Goal: Task Accomplishment & Management: Use online tool/utility

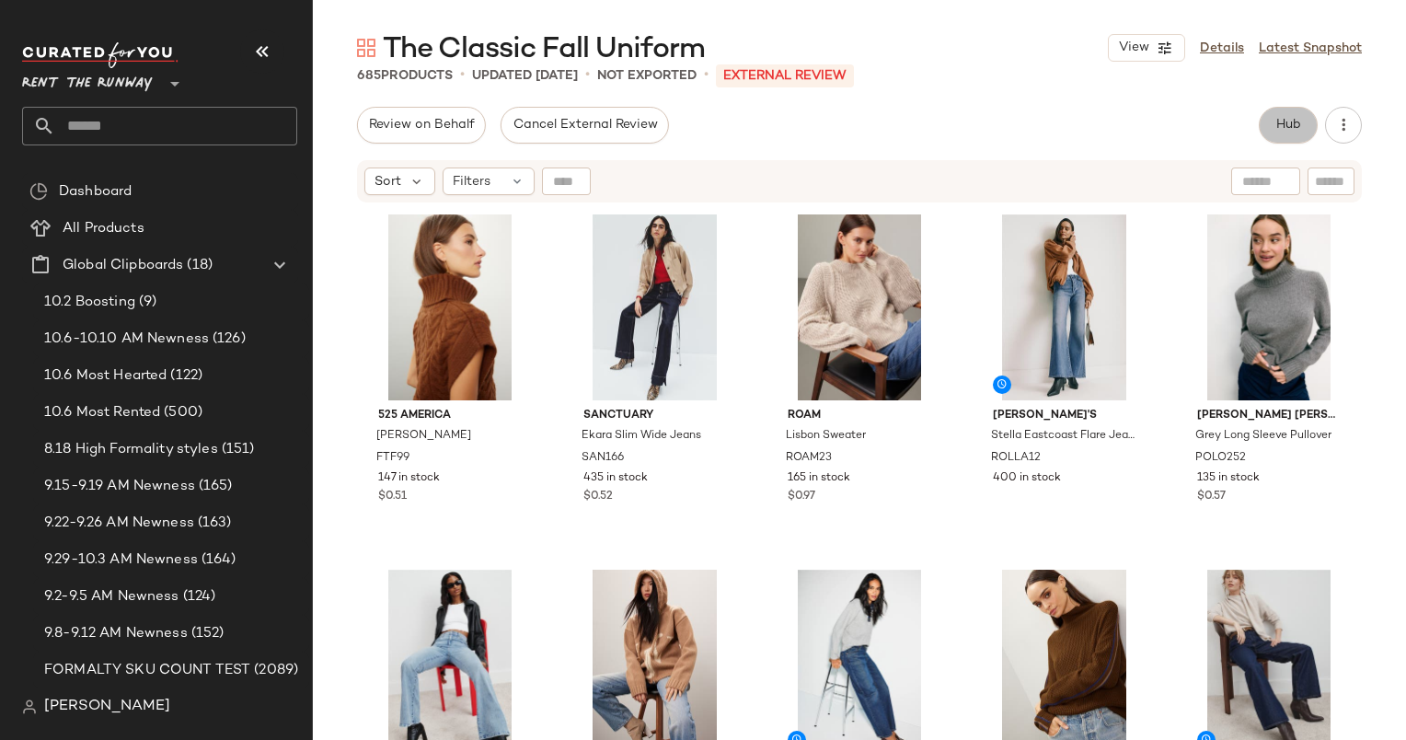
click at [1289, 128] on span "Hub" at bounding box center [1288, 125] width 26 height 15
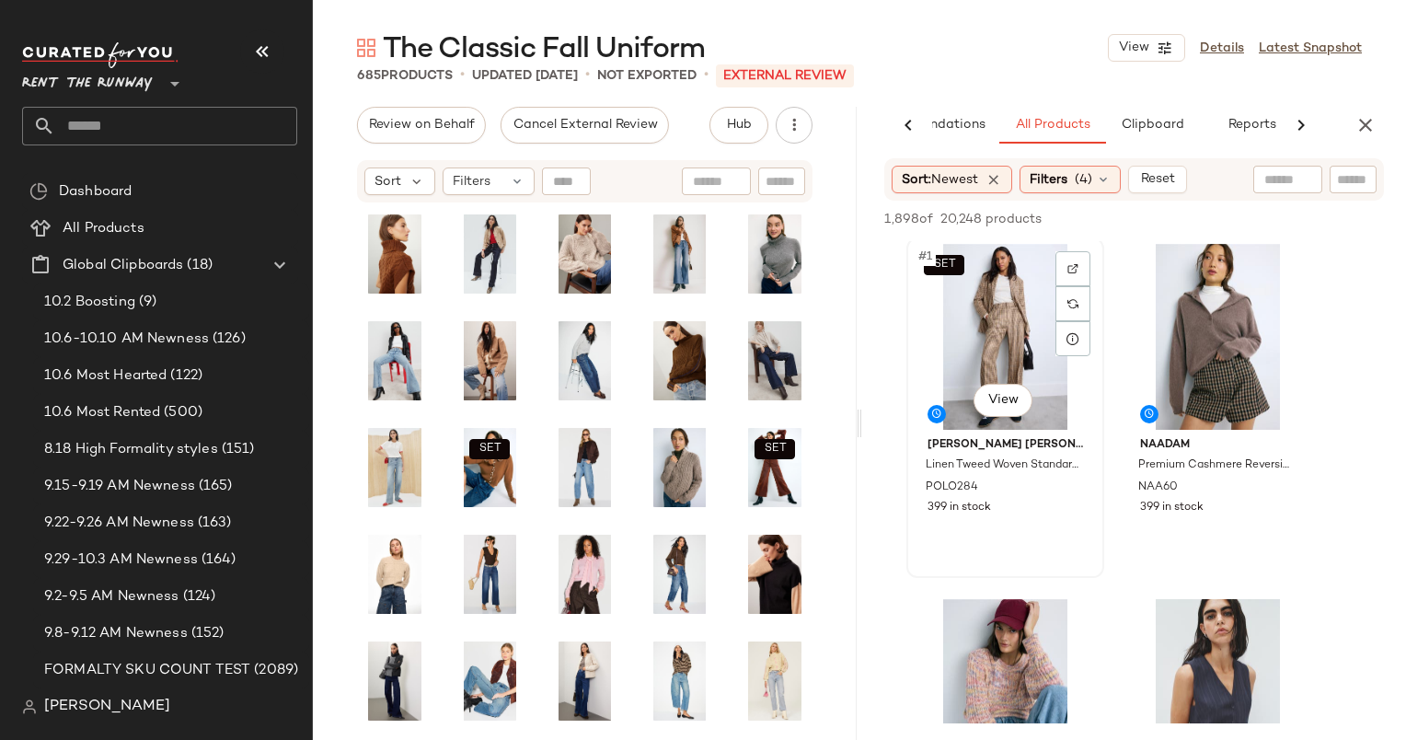
scroll to position [4, 0]
click at [1211, 317] on div "#2 View" at bounding box center [1217, 337] width 185 height 186
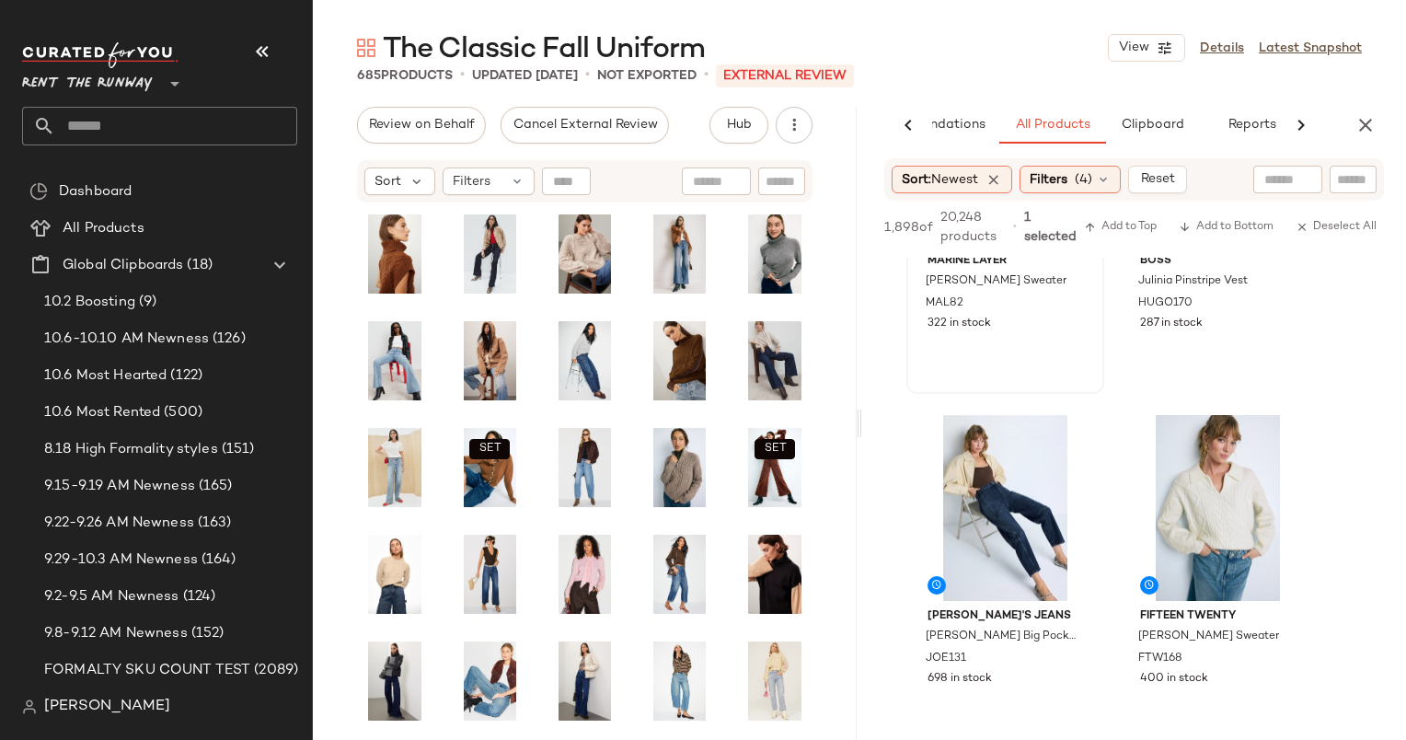
scroll to position [589, 0]
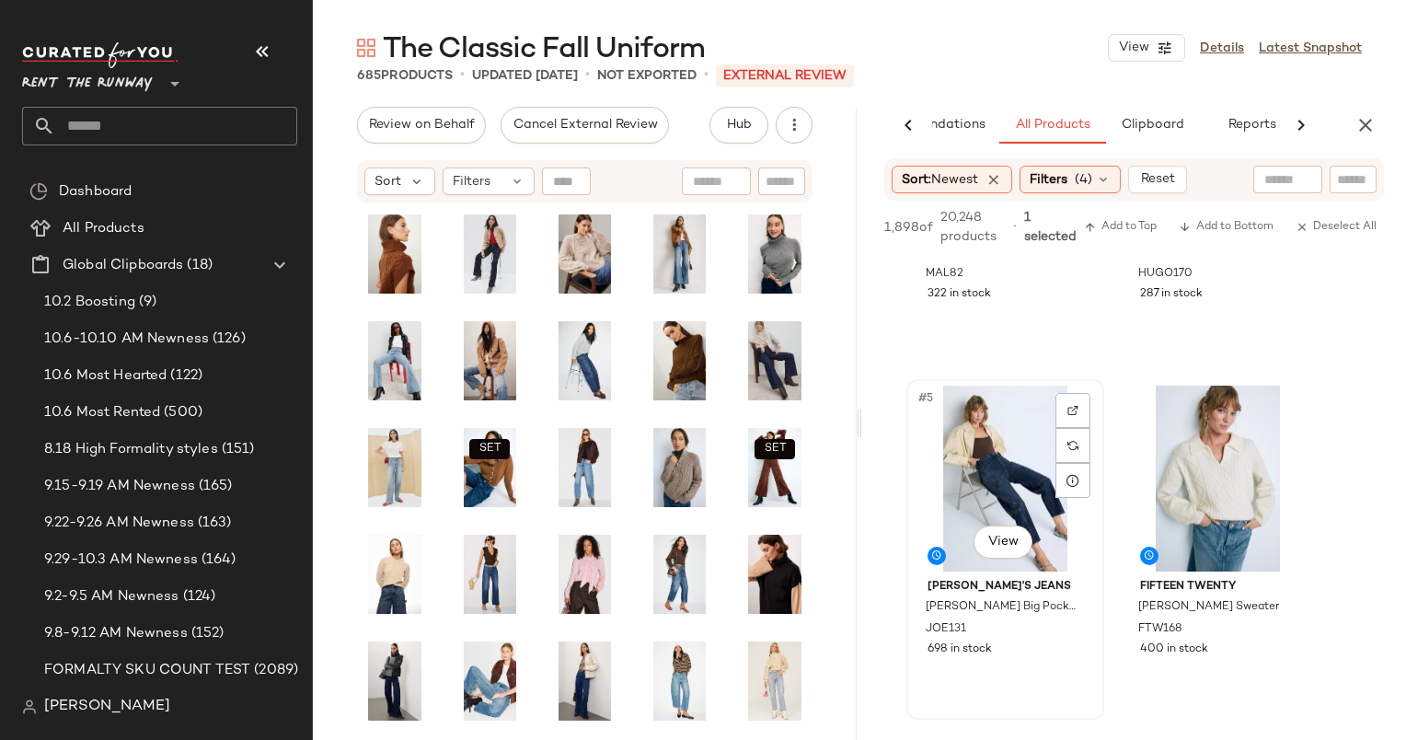
click at [975, 430] on div "#5 View" at bounding box center [1005, 479] width 185 height 186
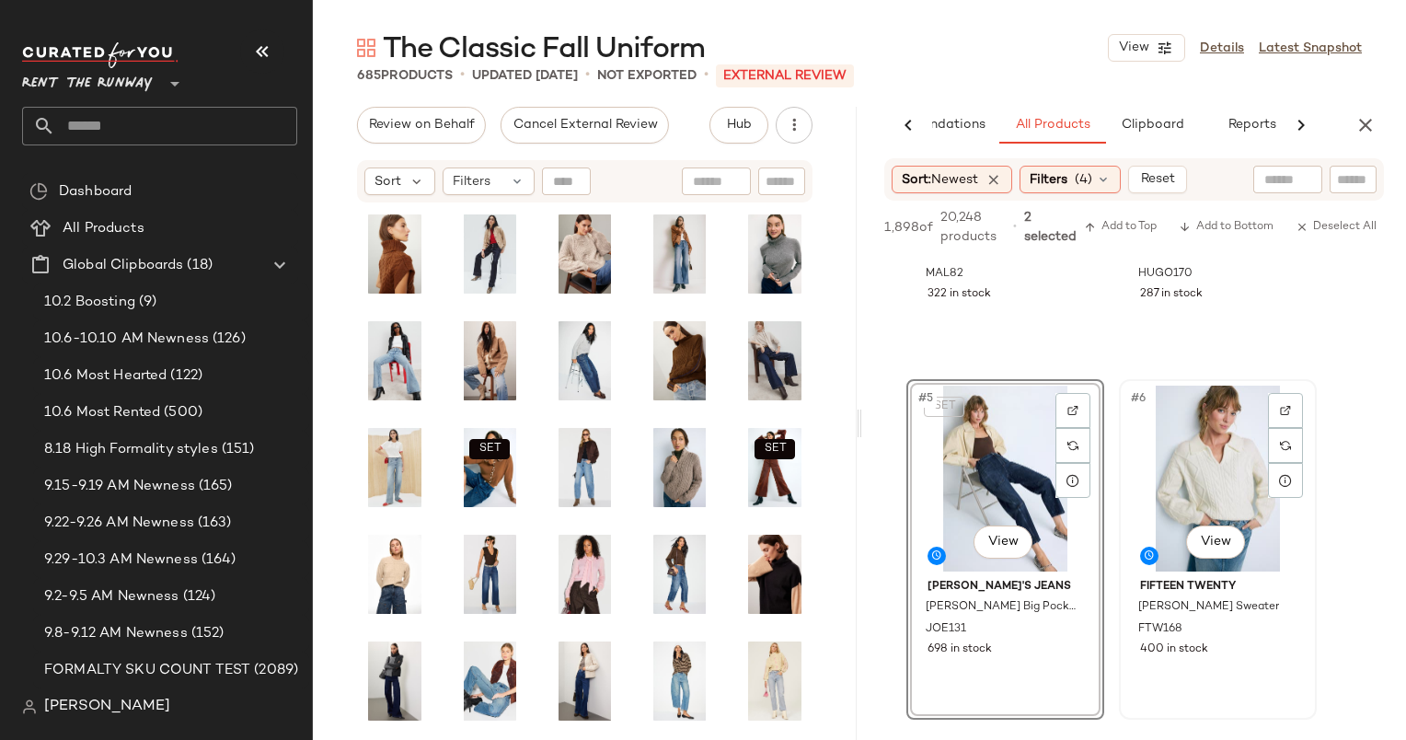
click at [1230, 453] on div "#6 View" at bounding box center [1217, 479] width 185 height 186
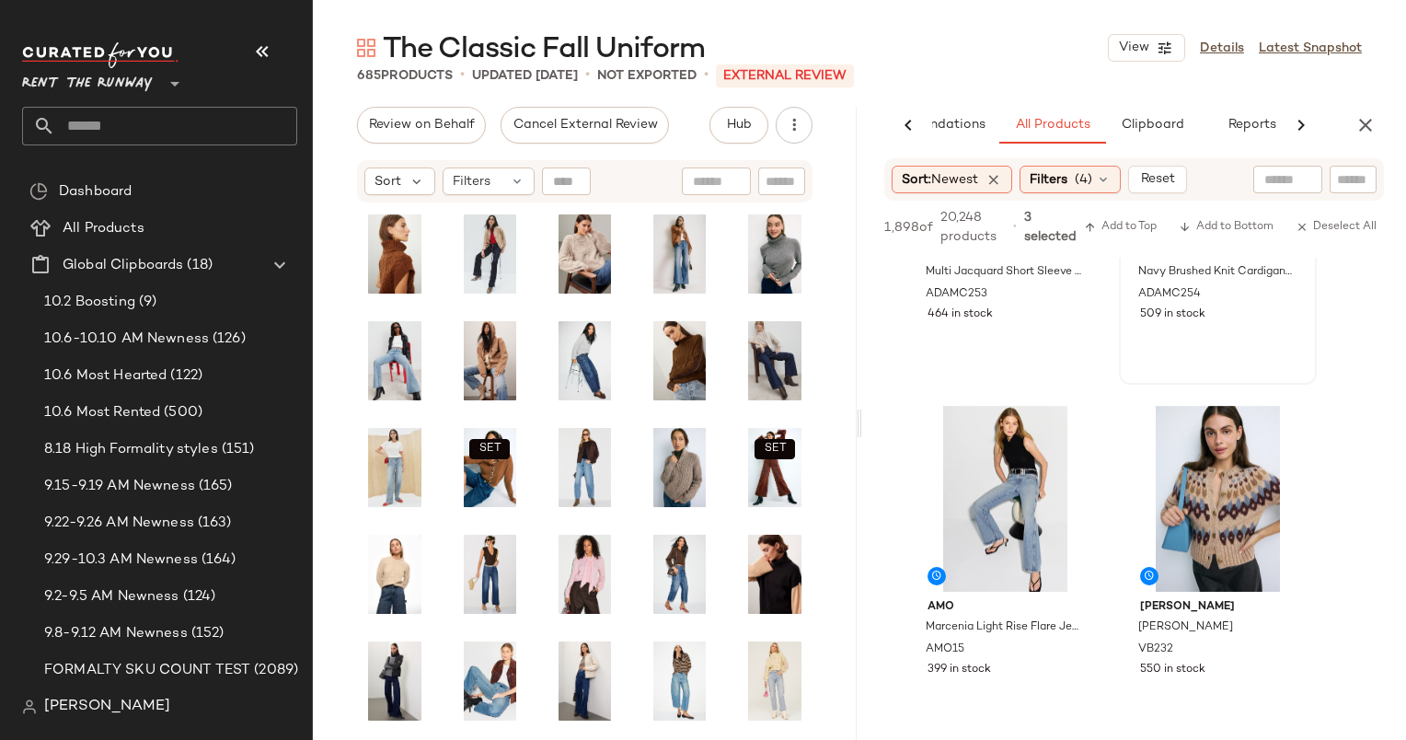
scroll to position [1649, 0]
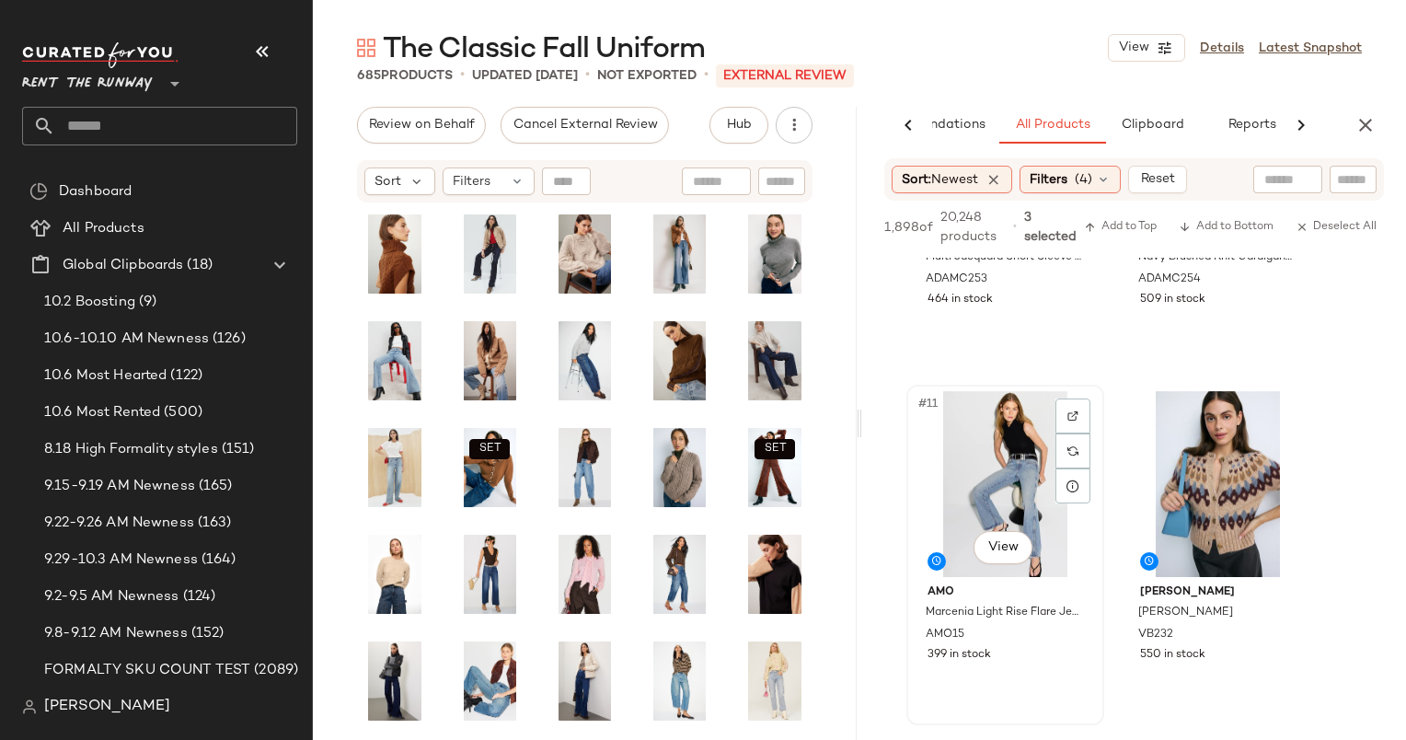
click at [983, 445] on div "#11 View" at bounding box center [1005, 484] width 185 height 186
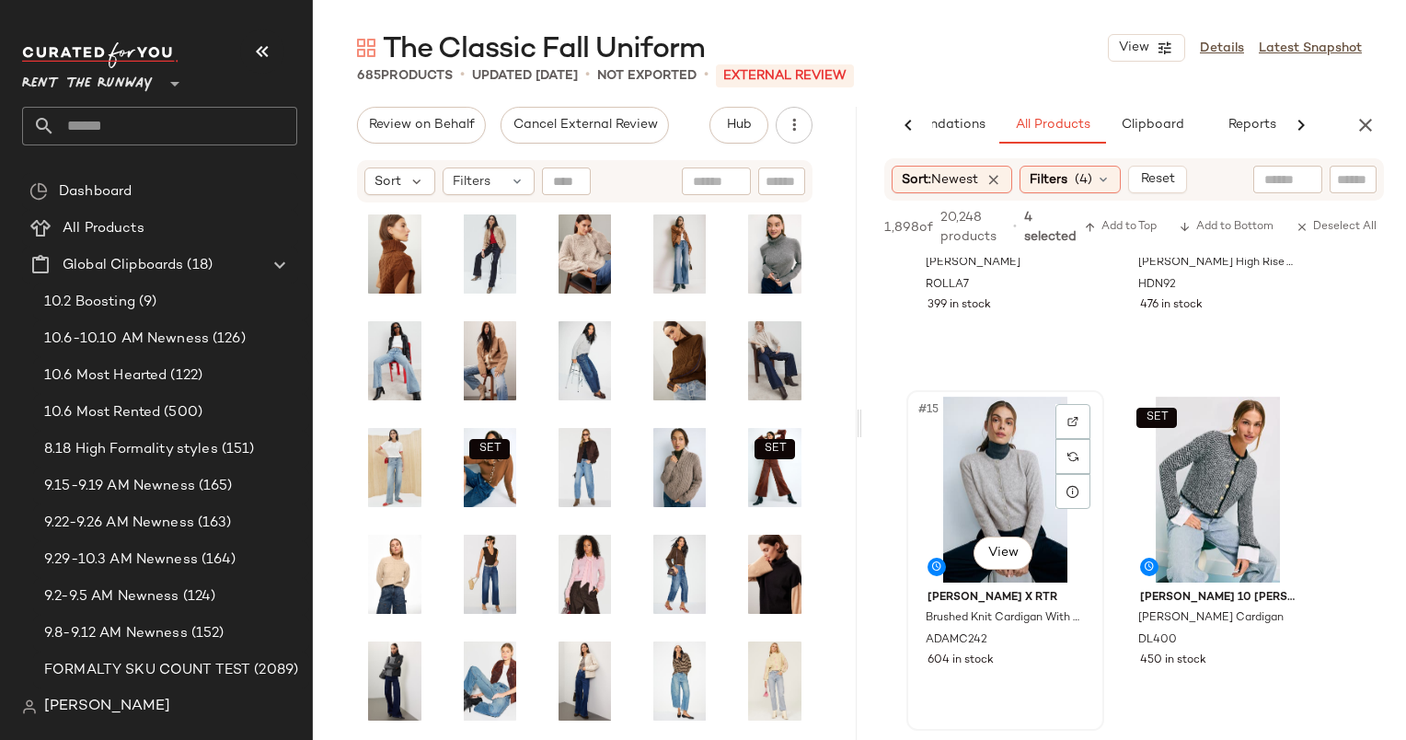
scroll to position [2355, 0]
click at [1034, 469] on div "#15 View" at bounding box center [1005, 489] width 185 height 186
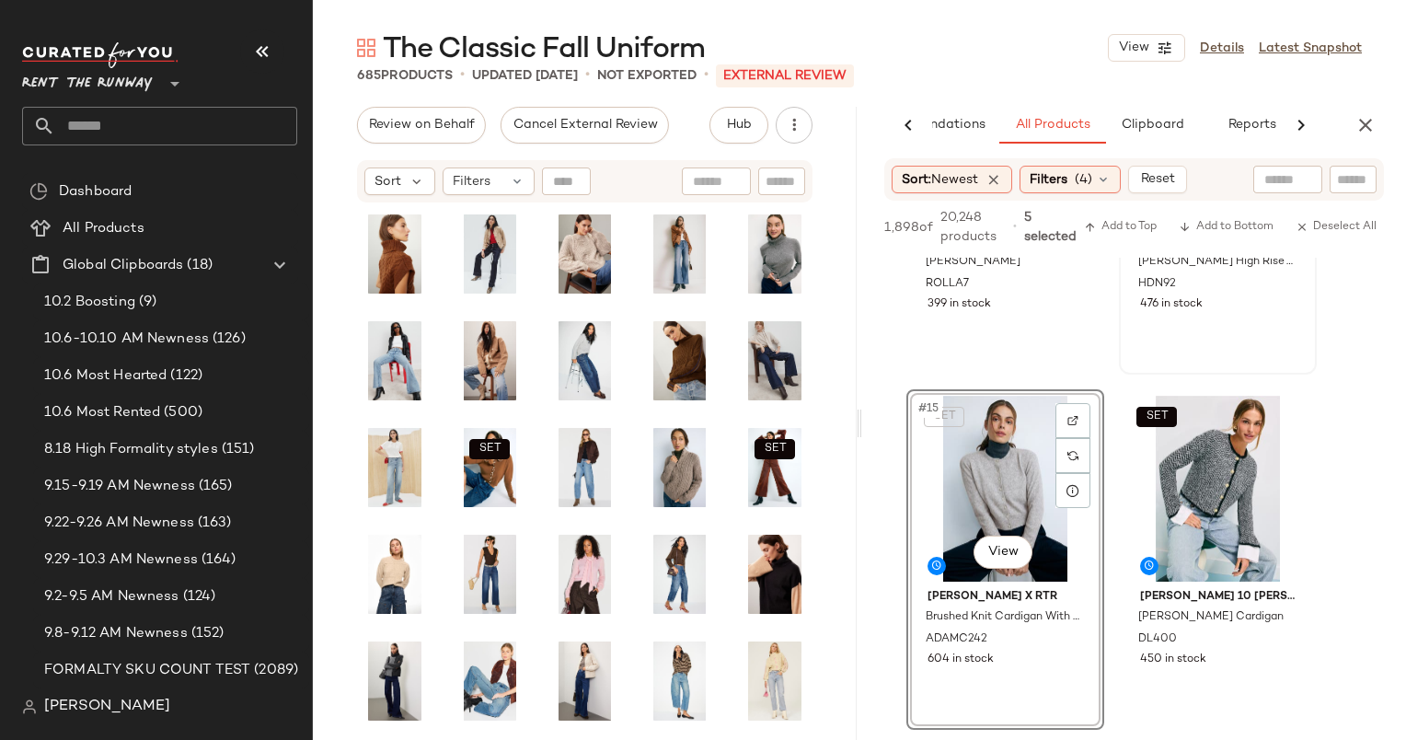
click at [1207, 317] on div "#14 View [PERSON_NAME] High Rise Trouser Wide Leg Jeans HDN92 476 in stock" at bounding box center [1218, 204] width 194 height 337
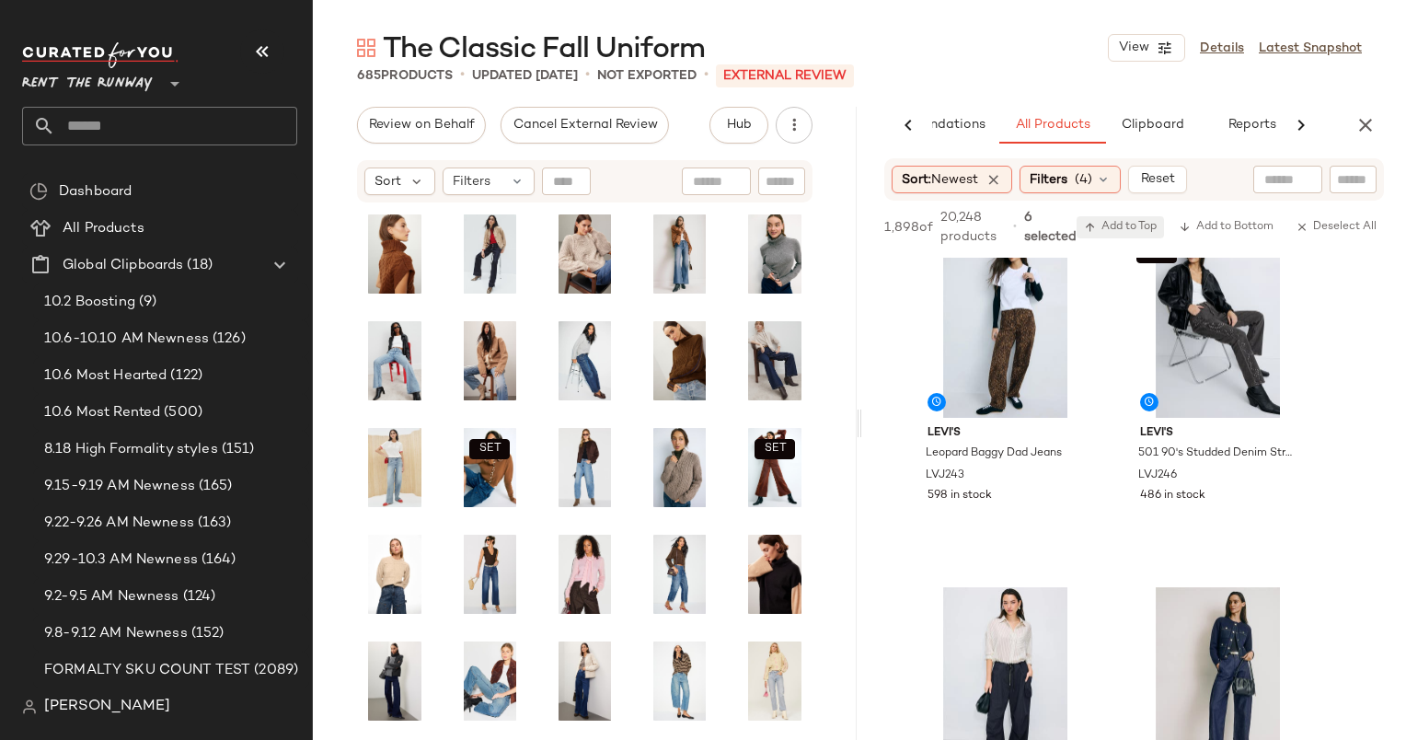
click at [1123, 227] on span "Add to Top" at bounding box center [1120, 227] width 73 height 13
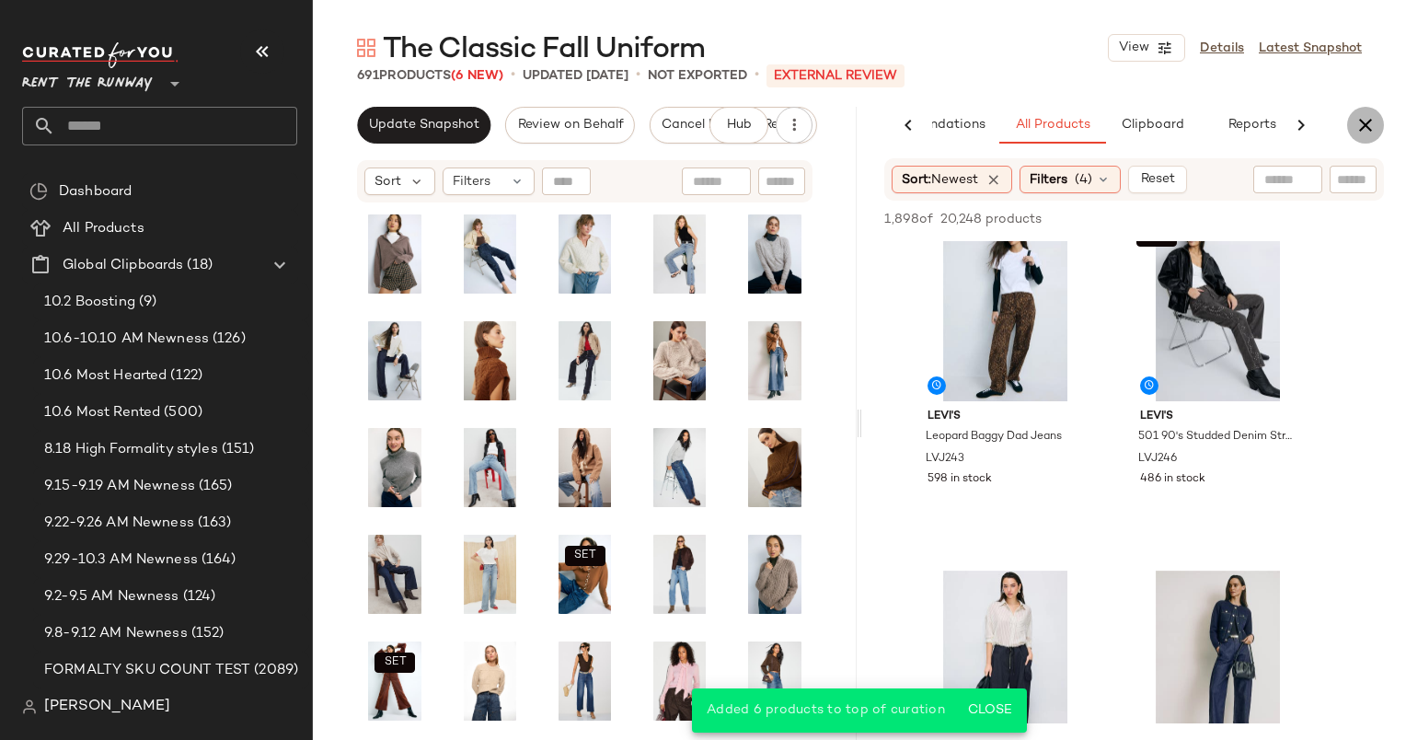
click at [1377, 136] on button "button" at bounding box center [1365, 125] width 37 height 37
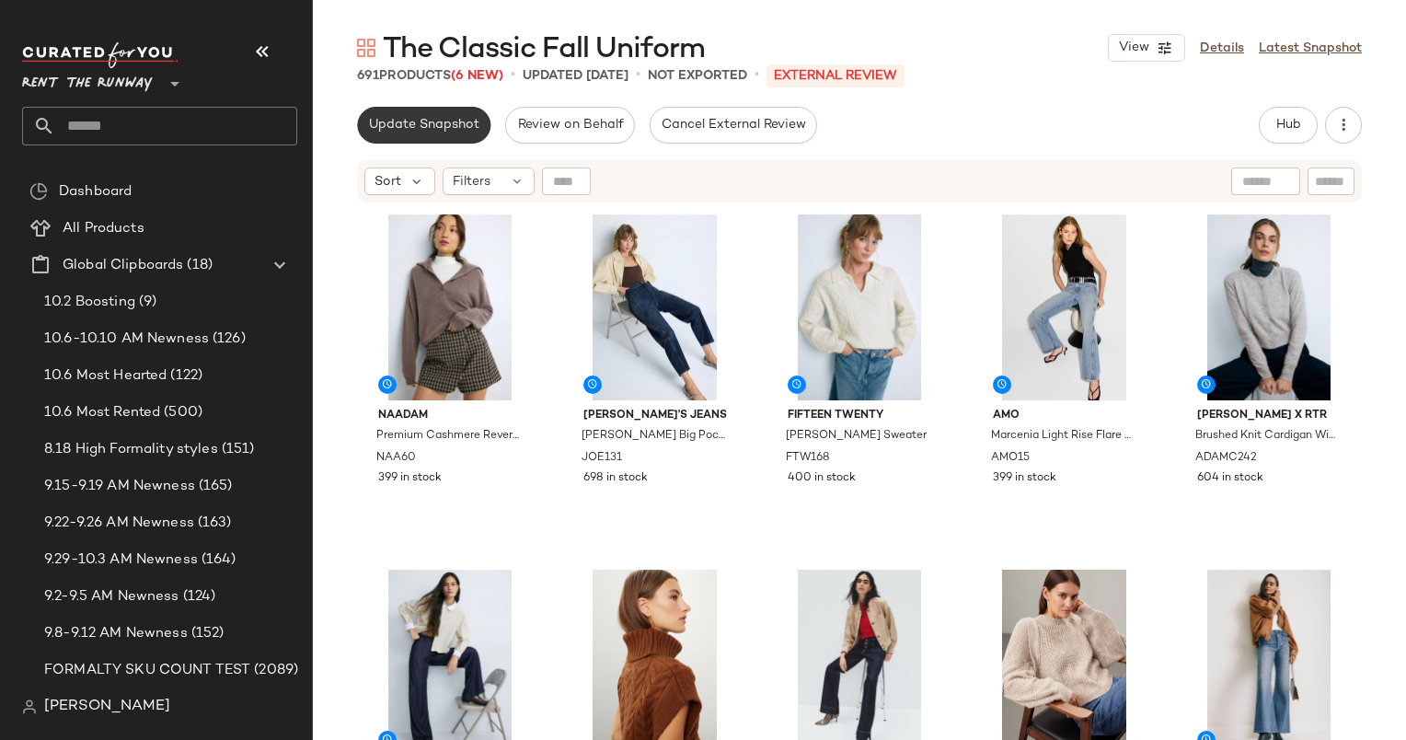
click at [423, 141] on button "Update Snapshot" at bounding box center [423, 125] width 133 height 37
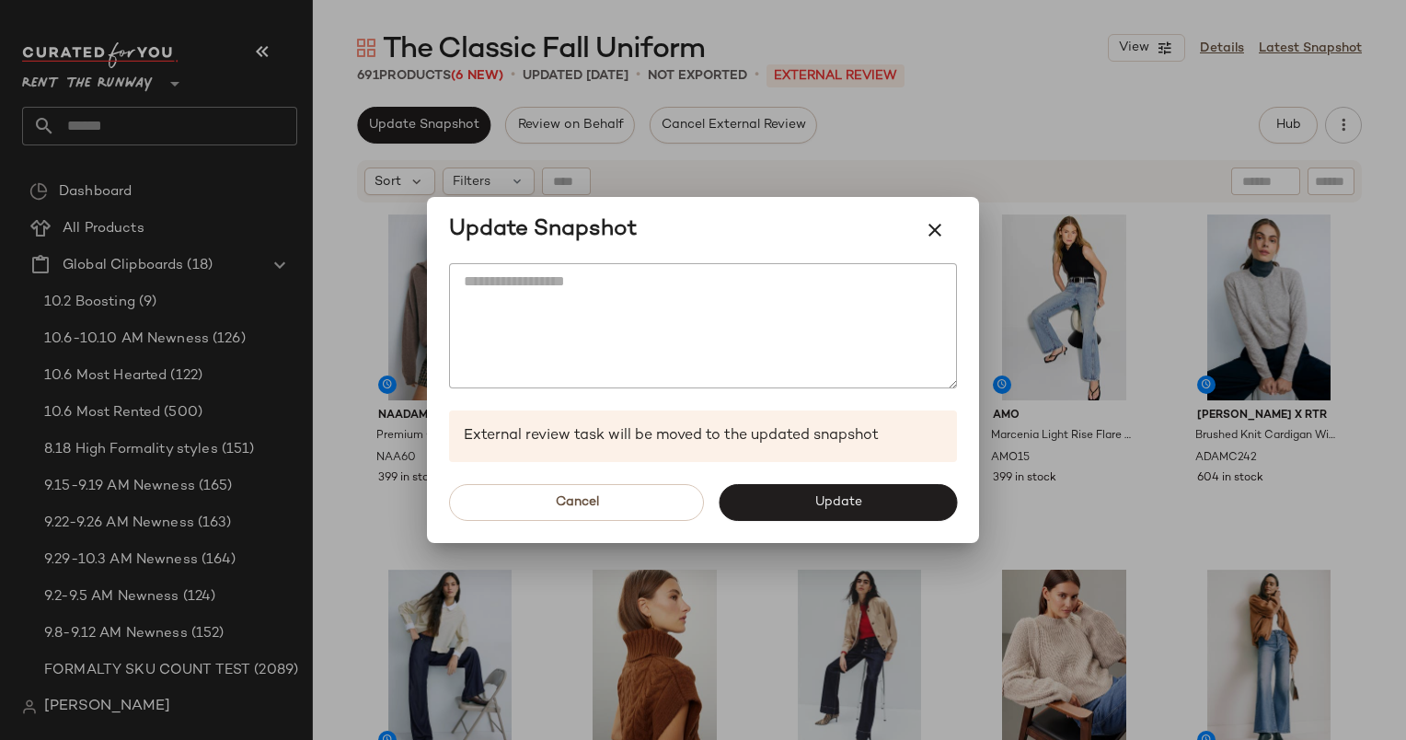
click at [799, 523] on div "Cancel Update" at bounding box center [703, 502] width 552 height 81
click at [785, 507] on button "Update" at bounding box center [838, 502] width 238 height 37
